Goal: Book appointment/travel/reservation

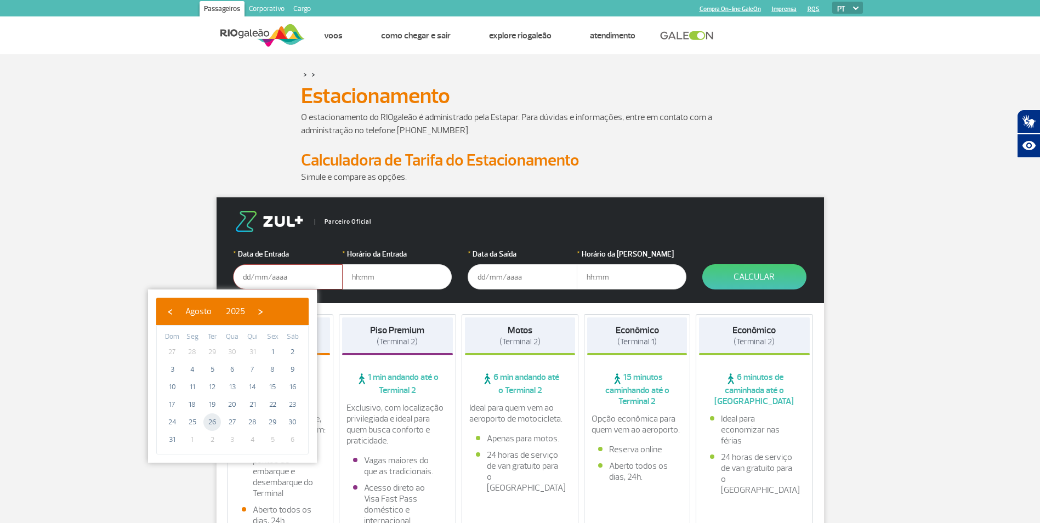
click at [266, 171] on div "Simule e compare as opções." at bounding box center [520, 184] width 609 height 26
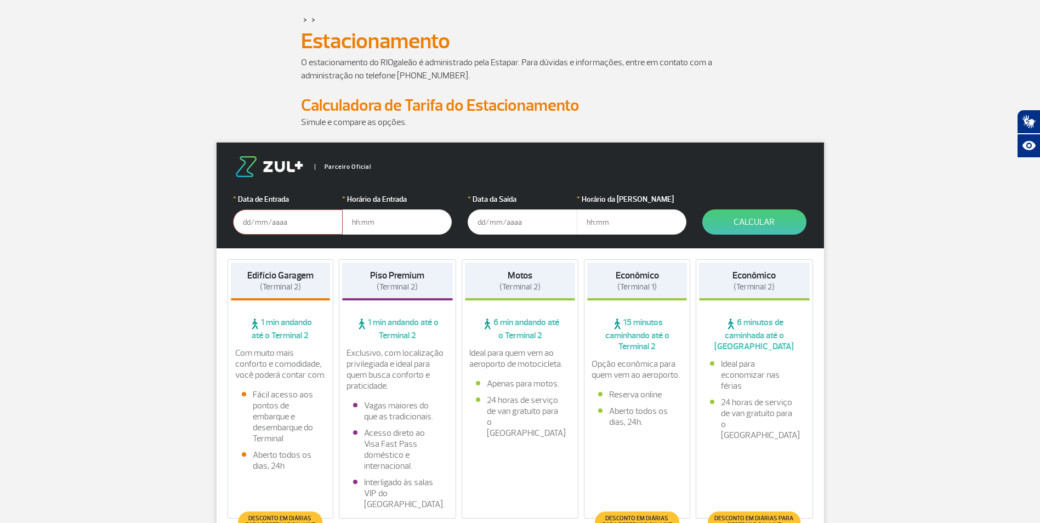
click at [281, 219] on input "text" at bounding box center [288, 221] width 110 height 25
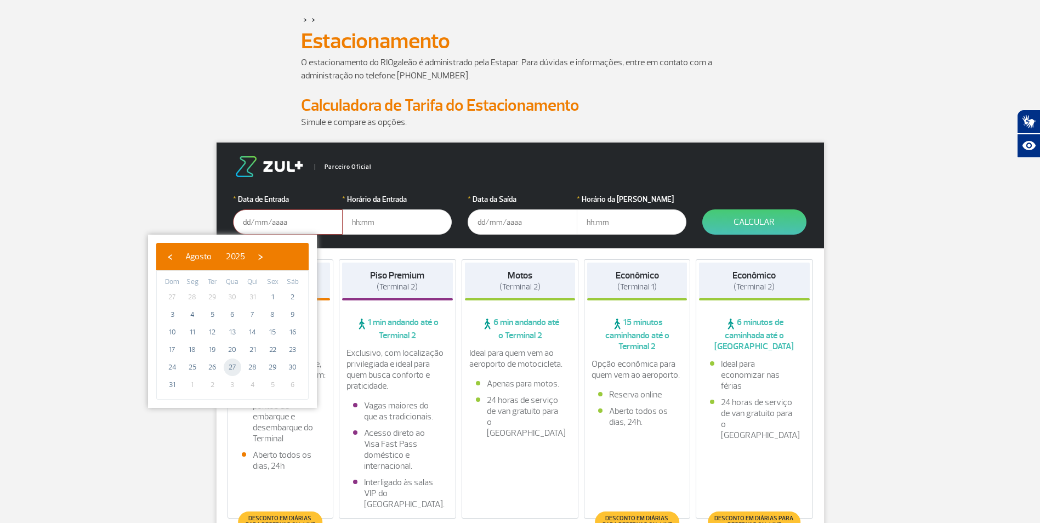
click at [237, 367] on span "27" at bounding box center [233, 368] width 18 height 18
type input "[DATE]"
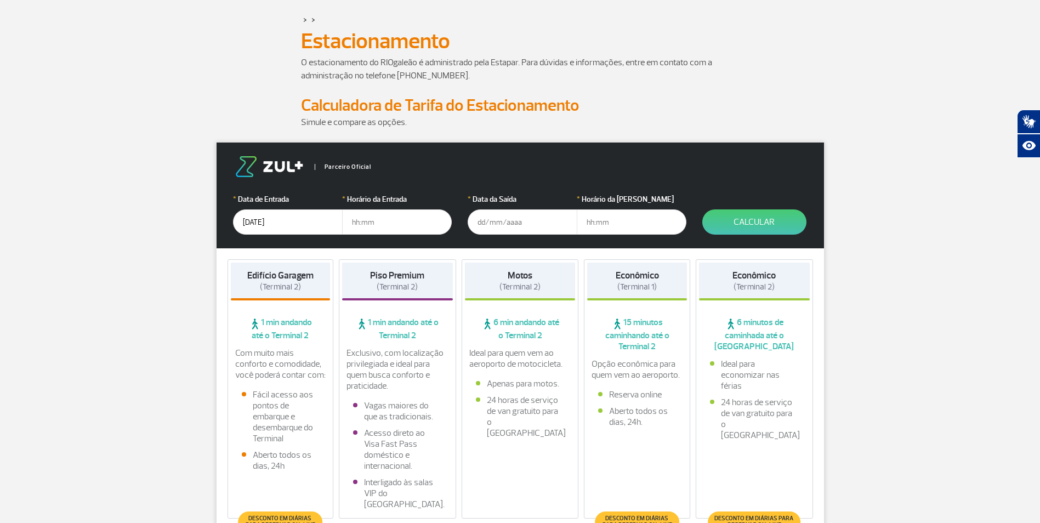
click at [366, 222] on input "text" at bounding box center [397, 221] width 110 height 25
click at [381, 224] on input "text" at bounding box center [397, 221] width 110 height 25
click at [372, 224] on input "text" at bounding box center [397, 221] width 110 height 25
type input "2"
type input "00:00"
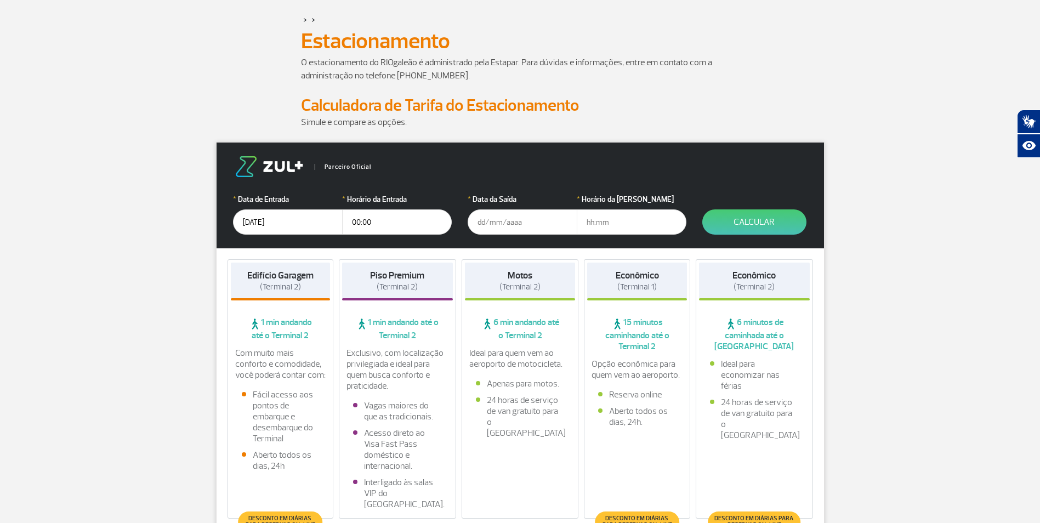
click at [285, 224] on input "[DATE]" at bounding box center [288, 221] width 110 height 25
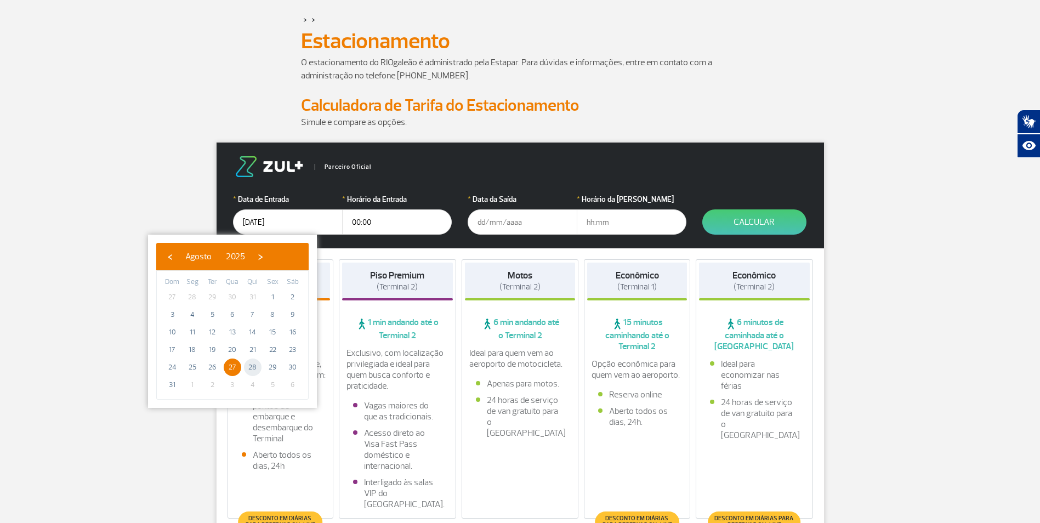
click at [247, 368] on span "28" at bounding box center [253, 368] width 18 height 18
type input "[DATE]"
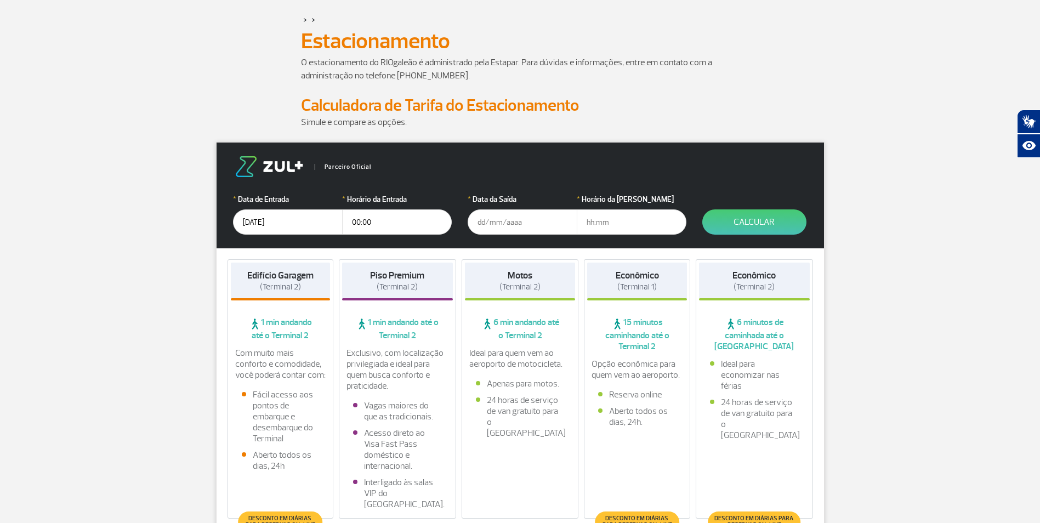
click at [510, 220] on input "text" at bounding box center [523, 221] width 110 height 25
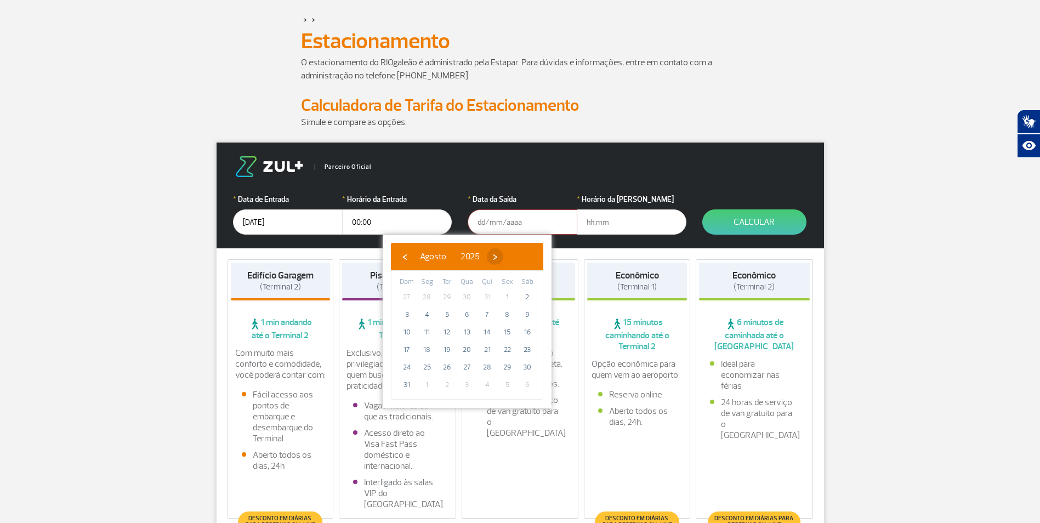
click at [503, 253] on span "›" at bounding box center [495, 256] width 16 height 16
click at [408, 330] on span "14" at bounding box center [407, 333] width 18 height 18
type input "[DATE]"
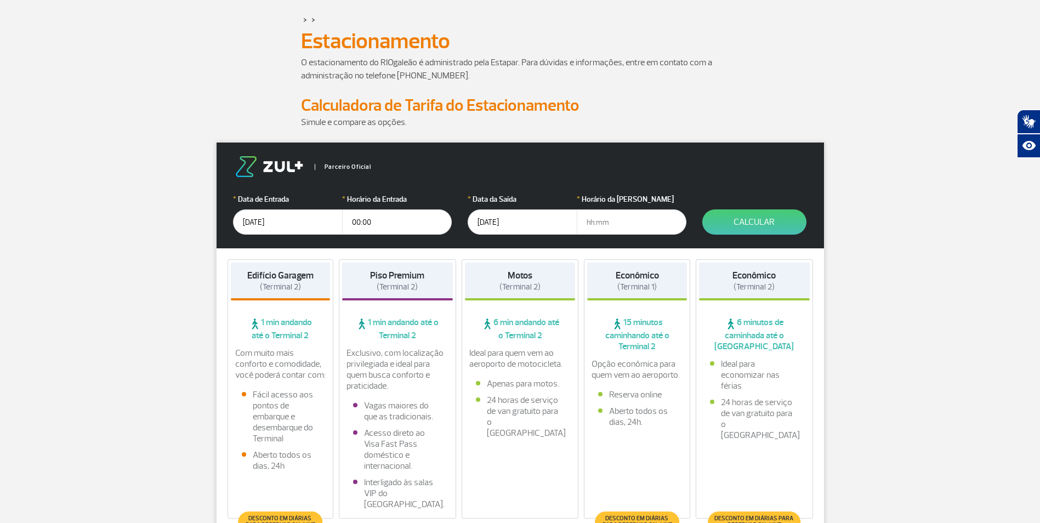
click at [598, 221] on input "text" at bounding box center [632, 221] width 110 height 25
type input "03:00"
click at [719, 218] on button "Calcular" at bounding box center [754, 221] width 104 height 25
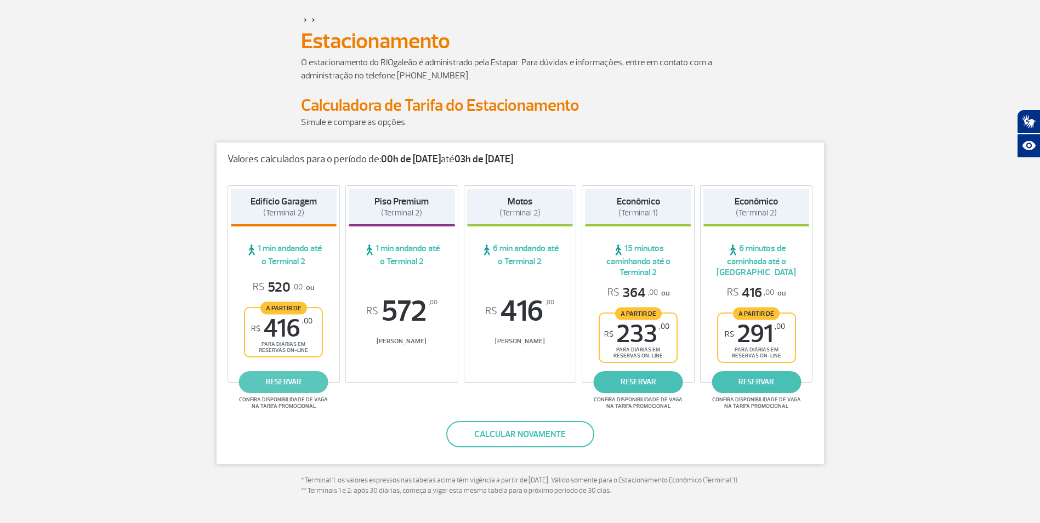
click at [293, 385] on link "reservar" at bounding box center [283, 382] width 89 height 22
click at [649, 385] on link "reservar" at bounding box center [638, 382] width 89 height 22
